Goal: Participate in discussion: Engage in conversation with other users on a specific topic

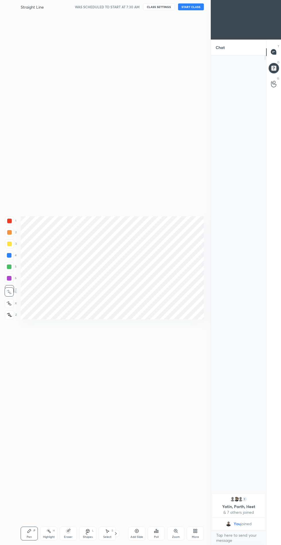
scroll to position [28123, 28444]
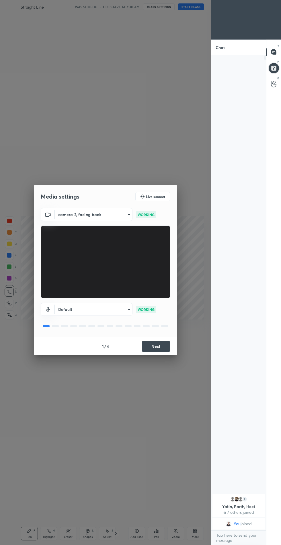
click at [155, 346] on button "Next" at bounding box center [155, 345] width 29 height 11
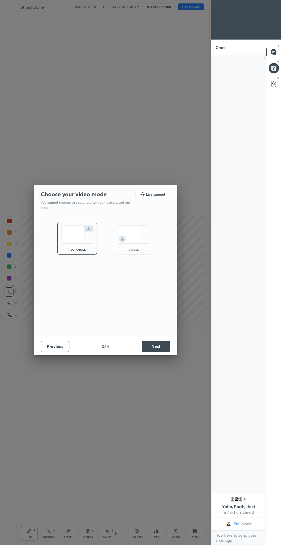
click at [154, 349] on button "Next" at bounding box center [155, 345] width 29 height 11
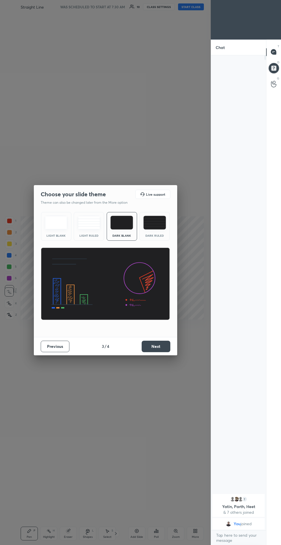
click at [160, 348] on button "Next" at bounding box center [155, 345] width 29 height 11
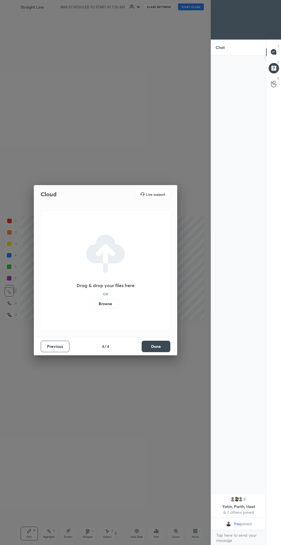
click at [161, 351] on button "Done" at bounding box center [155, 345] width 29 height 11
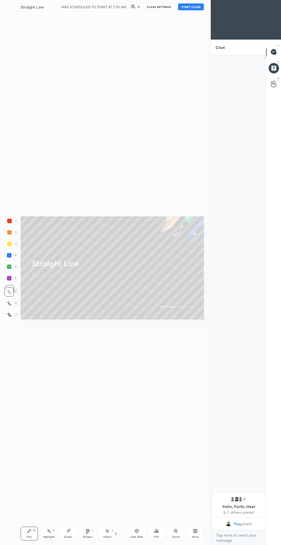
click at [238, 536] on body "1 2 3 4 5 6 7 C X Z C X Z E E Erase all H H Straight Line WAS SCHEDULED TO STAR…" at bounding box center [140, 272] width 281 height 545
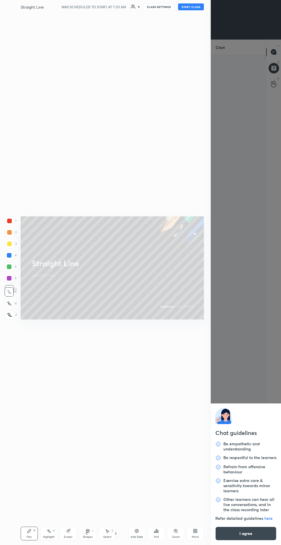
click at [249, 537] on button "I agree" at bounding box center [245, 533] width 61 height 14
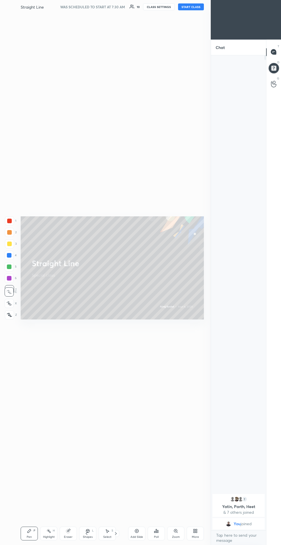
click at [240, 498] on img "grid" at bounding box center [240, 499] width 6 height 6
click at [252, 38] on video at bounding box center [245, 20] width 70 height 40
click at [273, 52] on icon at bounding box center [273, 52] width 2 height 0
click at [232, 49] on div "Chat" at bounding box center [238, 47] width 55 height 15
click at [240, 536] on textarea at bounding box center [238, 537] width 46 height 14
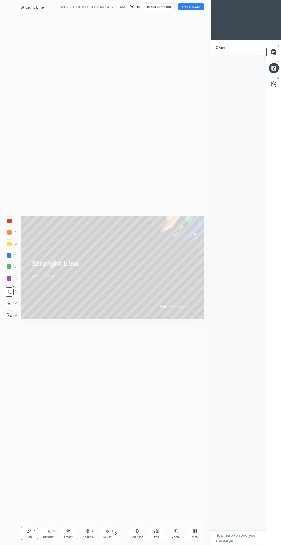
scroll to position [414, 53]
type textarea "[PERSON_NAME] has invited you to join a video meeting on Google Meet. Join the …"
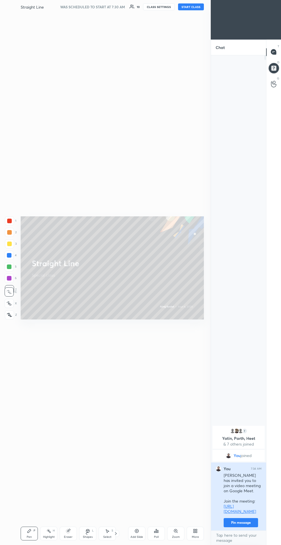
click at [244, 522] on button "Pin message" at bounding box center [240, 522] width 34 height 9
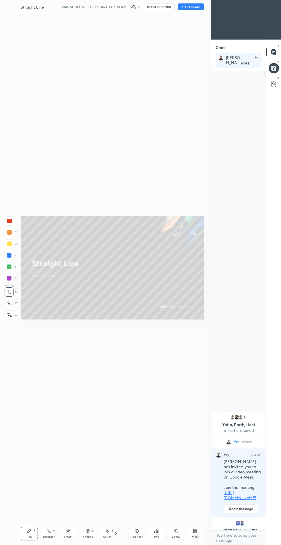
click at [194, 6] on button "START CLASS" at bounding box center [191, 6] width 26 height 7
